Goal: Transaction & Acquisition: Obtain resource

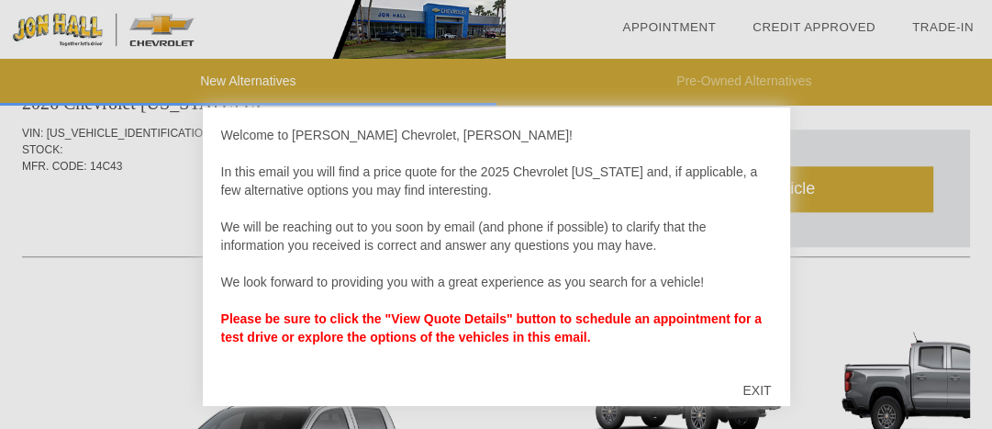
scroll to position [1203, 0]
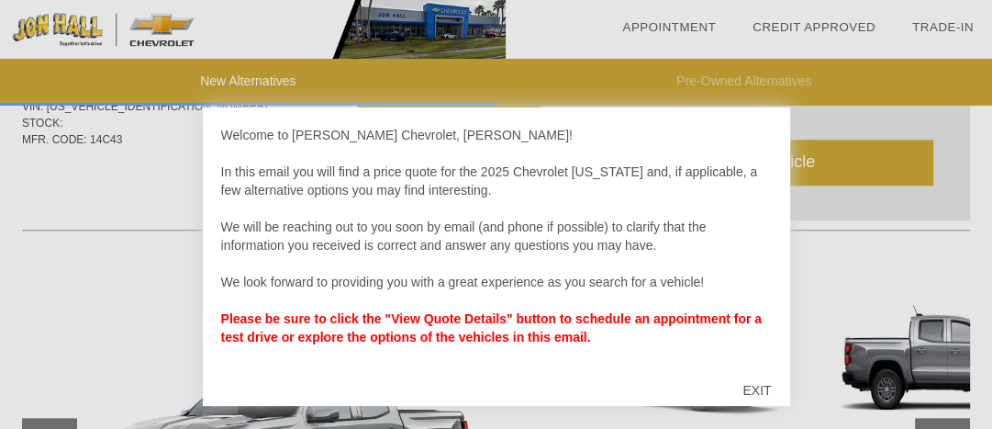
click at [766, 386] on div "EXIT" at bounding box center [756, 390] width 65 height 55
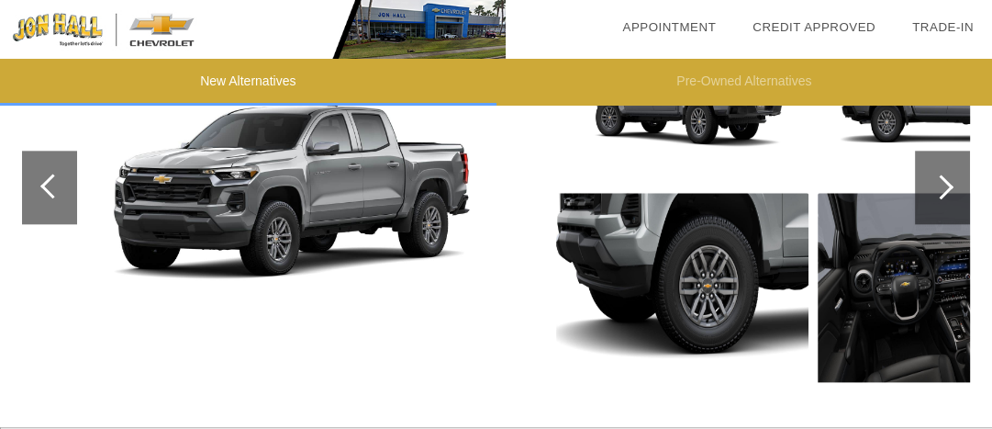
scroll to position [1495, 0]
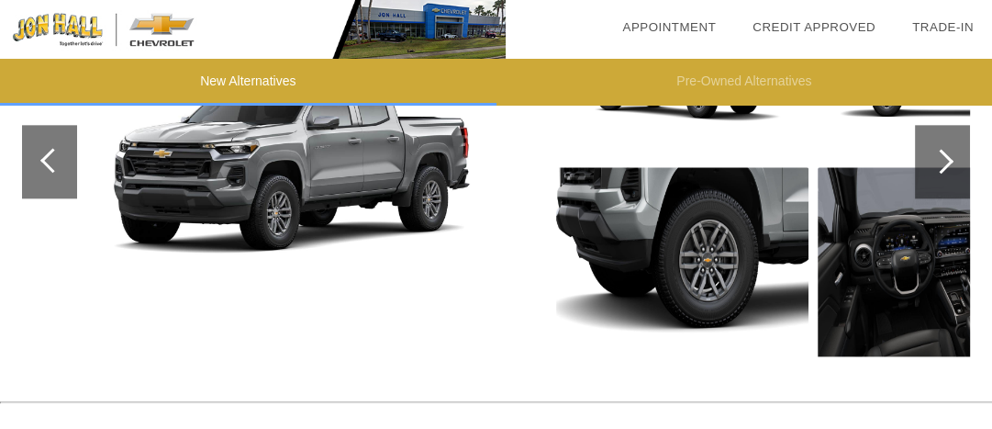
click at [915, 304] on img at bounding box center [944, 261] width 252 height 189
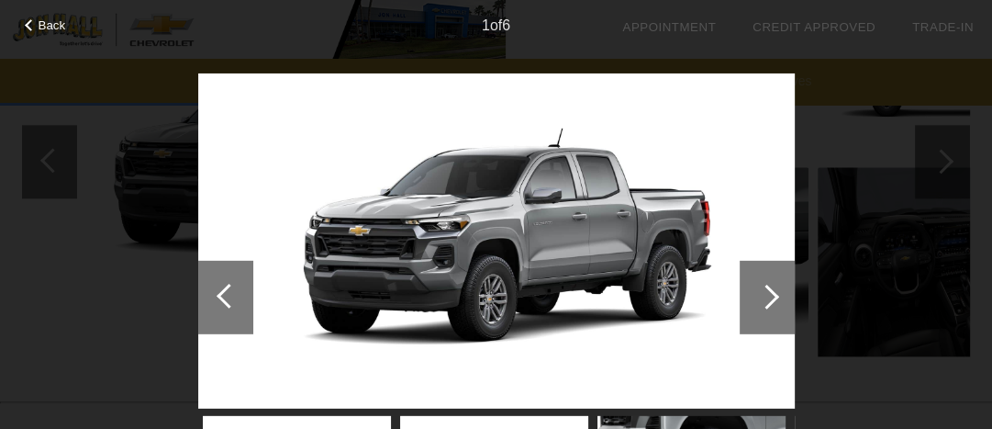
click at [774, 290] on div at bounding box center [767, 296] width 55 height 73
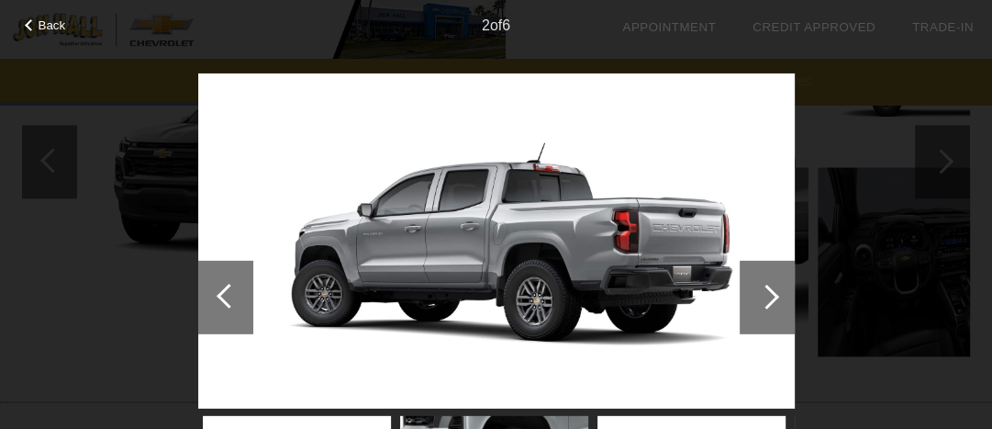
click at [774, 290] on div at bounding box center [767, 296] width 55 height 73
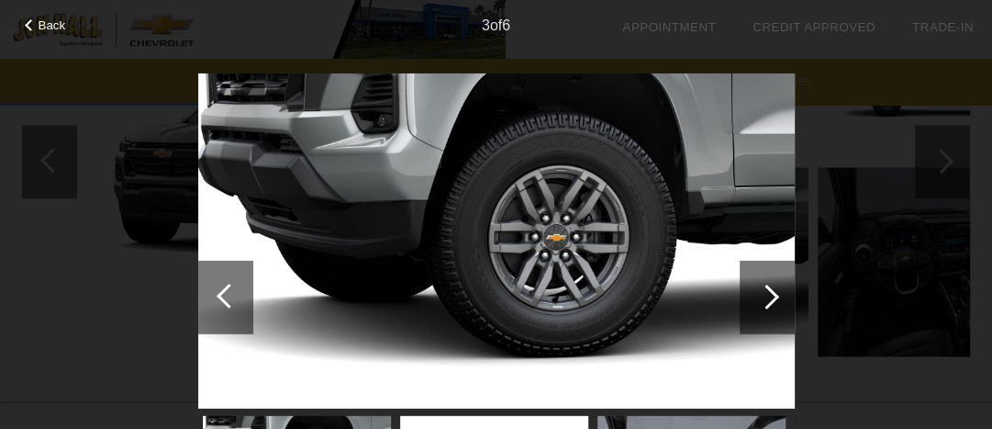
click at [774, 290] on div at bounding box center [767, 296] width 55 height 73
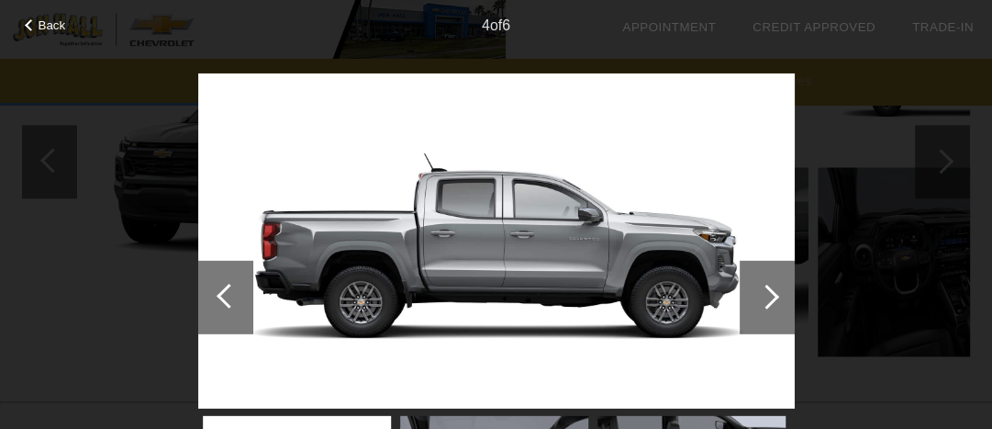
click at [774, 290] on div at bounding box center [767, 296] width 55 height 73
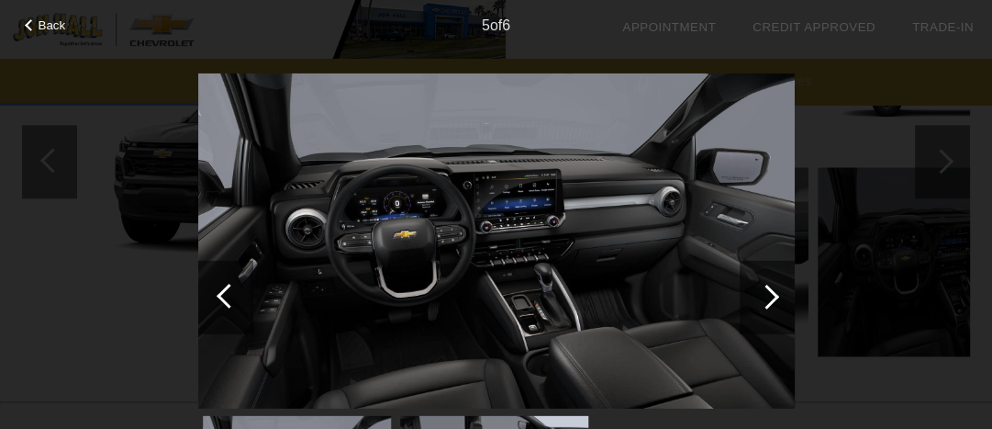
click at [772, 299] on div at bounding box center [767, 296] width 25 height 25
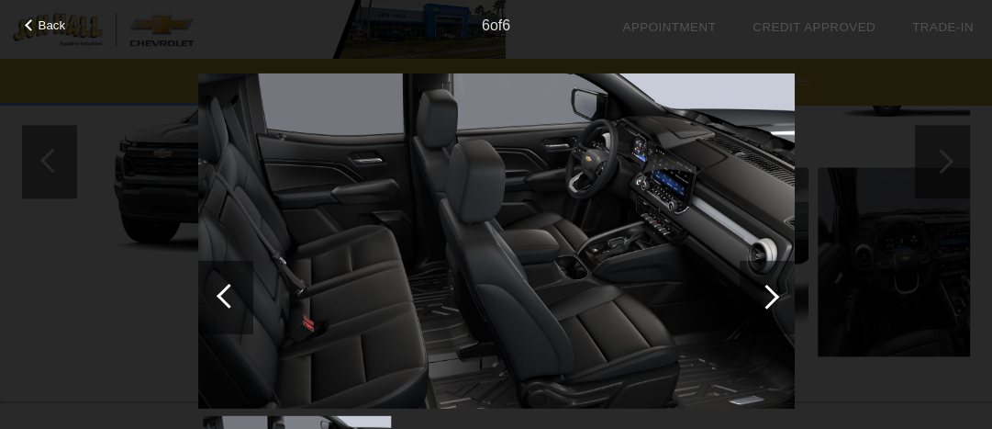
click at [775, 297] on div at bounding box center [767, 296] width 25 height 25
click at [776, 294] on div at bounding box center [767, 296] width 25 height 25
click at [777, 285] on div at bounding box center [767, 296] width 55 height 73
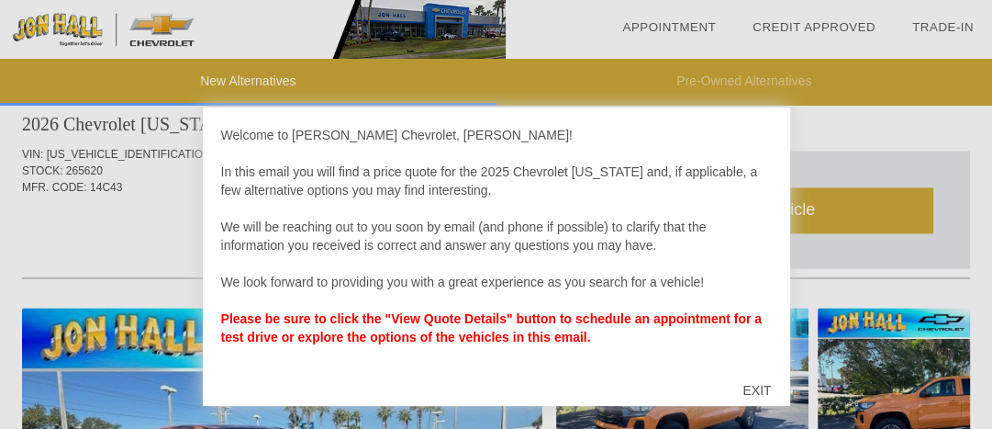
scroll to position [1952, 0]
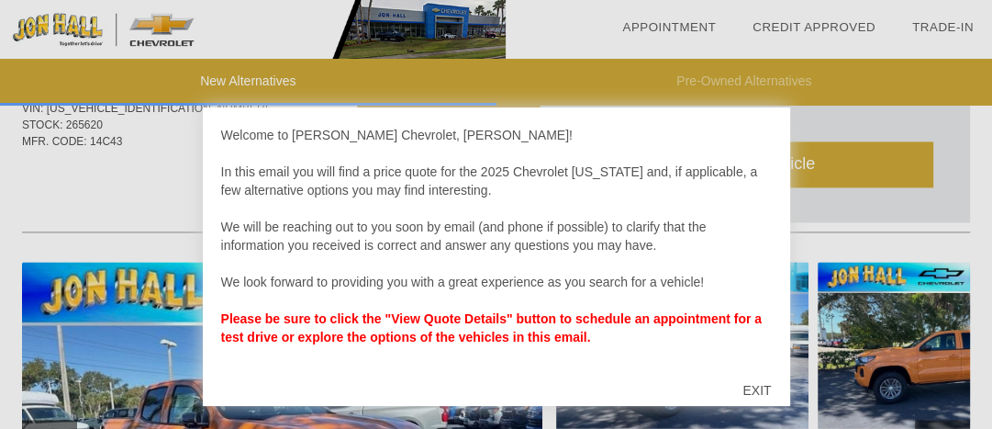
click at [765, 386] on div "EXIT" at bounding box center [756, 390] width 65 height 55
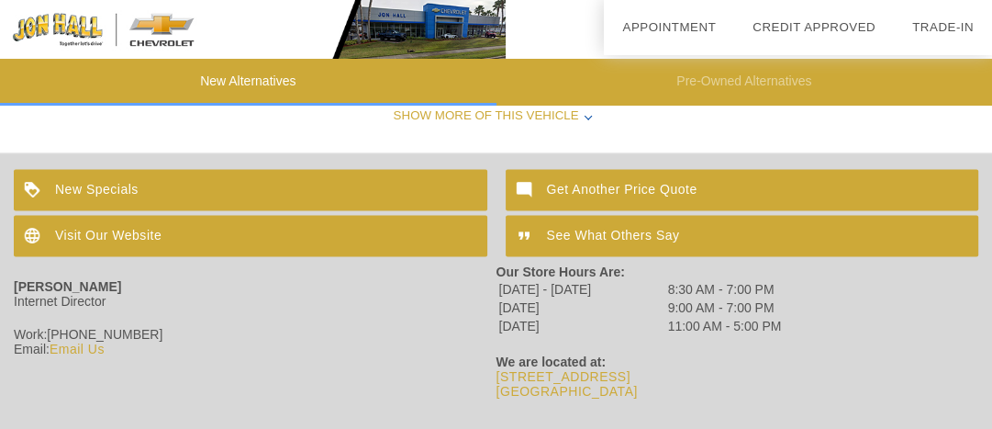
scroll to position [2601, 0]
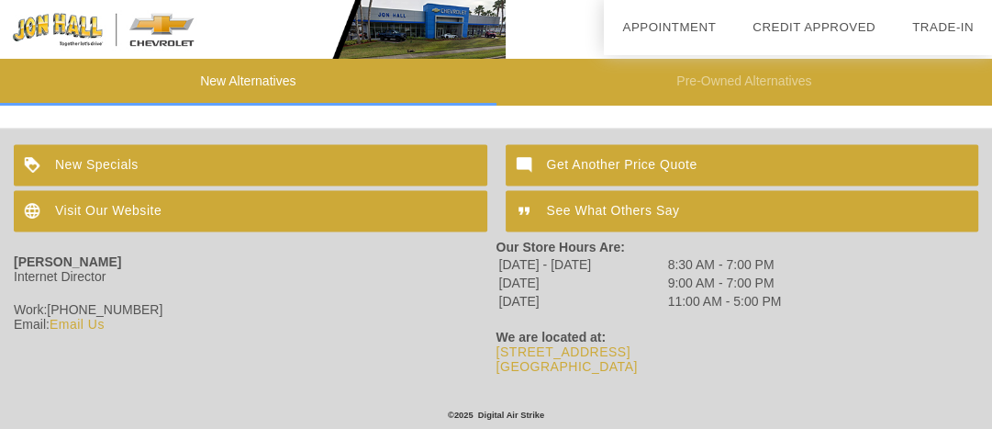
click at [104, 155] on div "New Specials" at bounding box center [251, 165] width 474 height 41
